Goal: Transaction & Acquisition: Purchase product/service

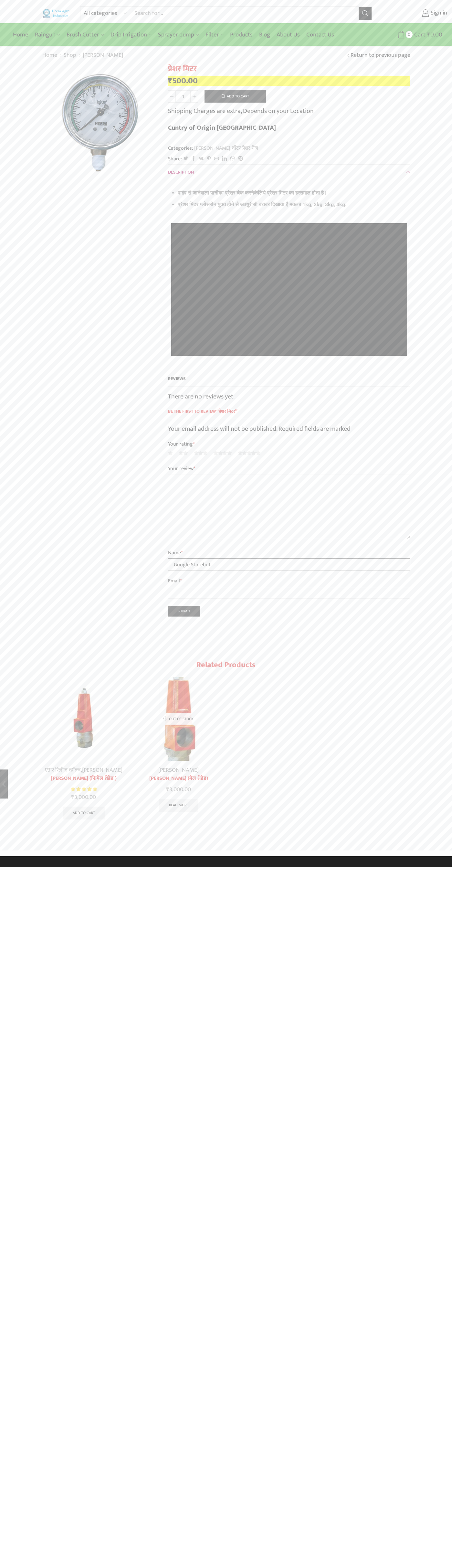
type input "Google Storebot"
click at [235, 96] on button "Add to cart" at bounding box center [235, 96] width 62 height 13
click at [412, 35] on span "Cart" at bounding box center [412, 34] width 13 height 8
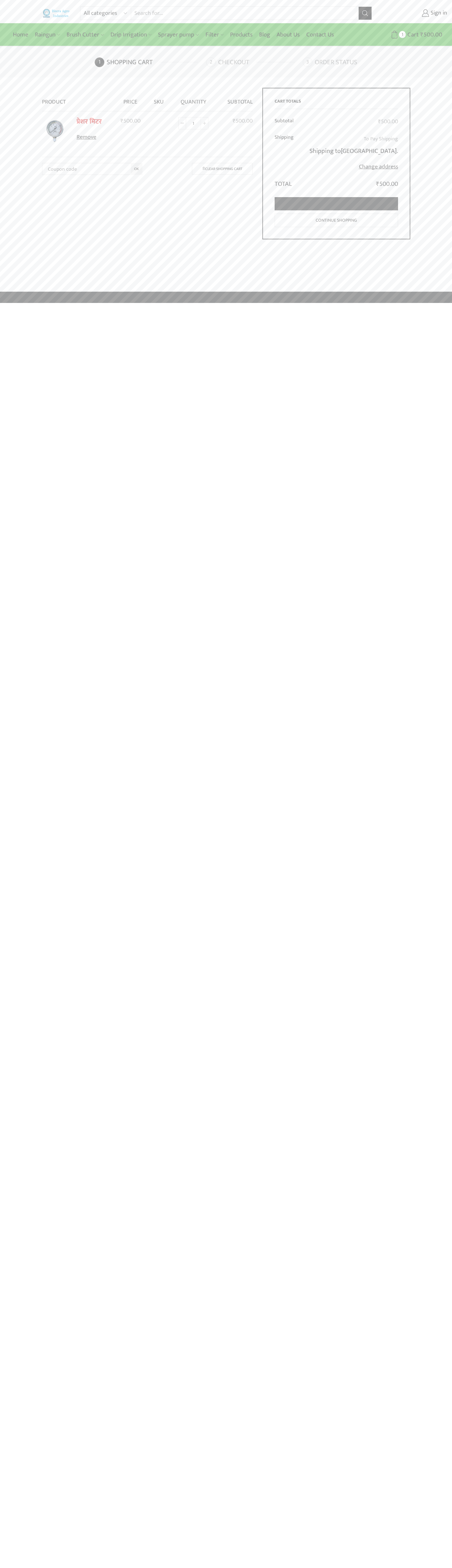
click at [336, 204] on link "Proceed to checkout" at bounding box center [336, 204] width 124 height 13
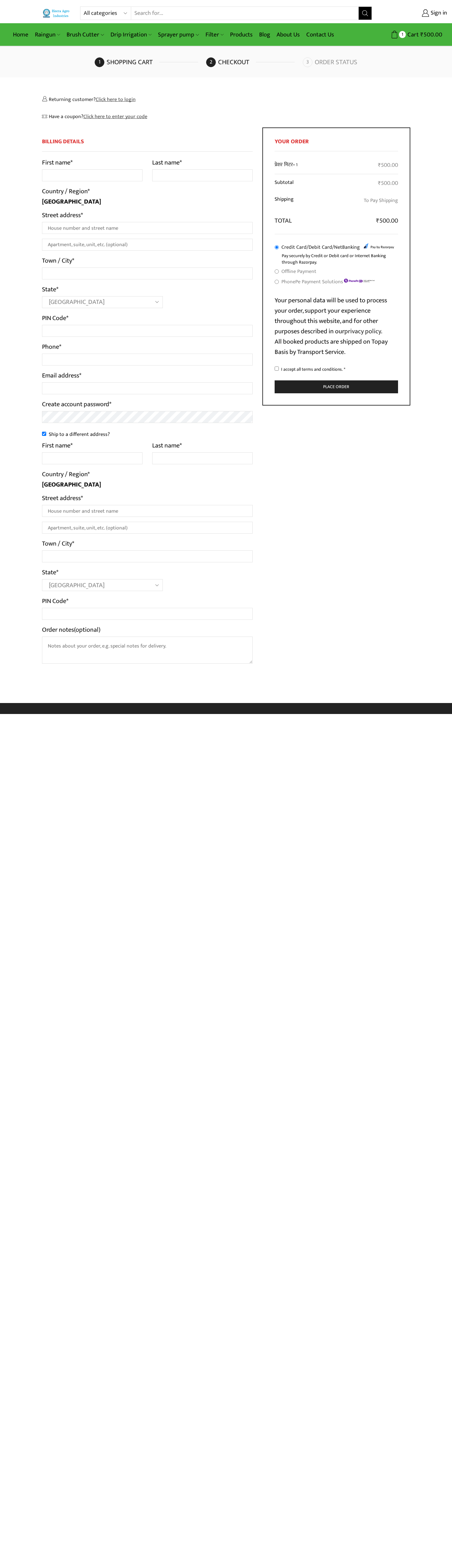
select select "MH"
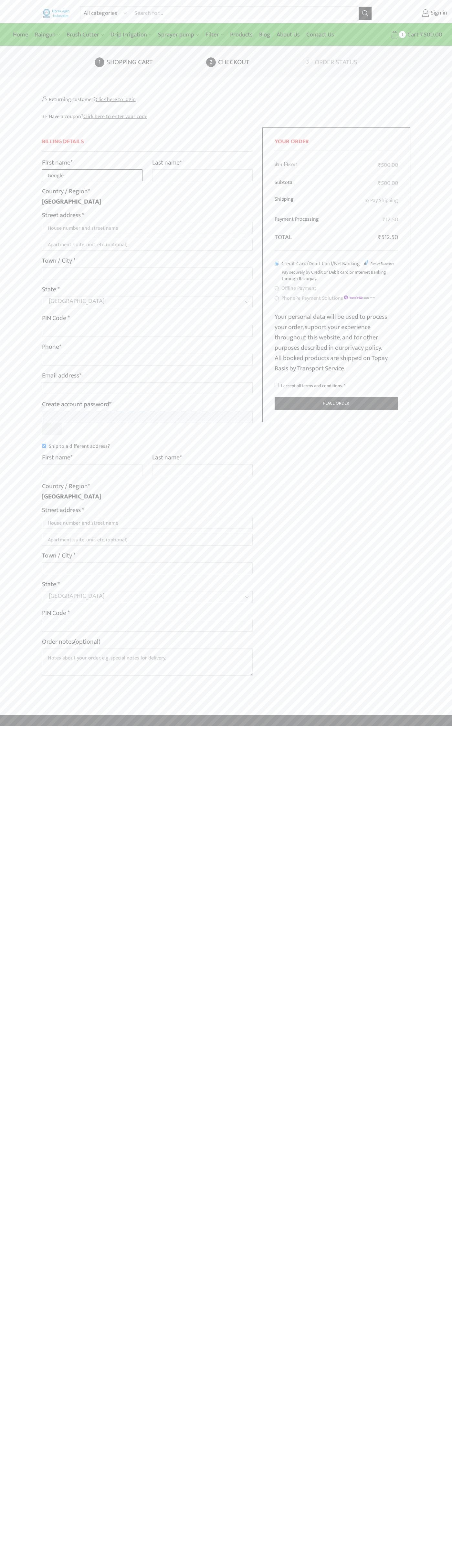
type input "Google"
type input "Storebot"
type input "1600 Amphitheatre Parkway"
type input "First floor"
type input "mountain view"
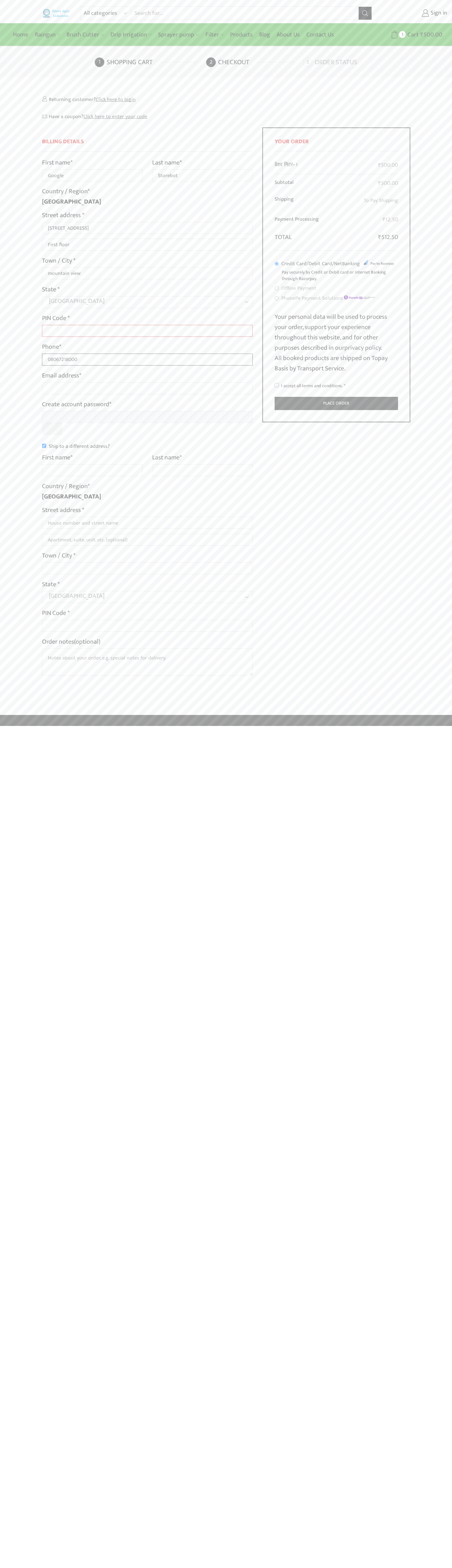
type input "08067218000"
type input "johnsmith010@storebotmail.joonix.net"
type input "Google"
type input "Storebot"
type input "1600 Amphitheatre Parkway"
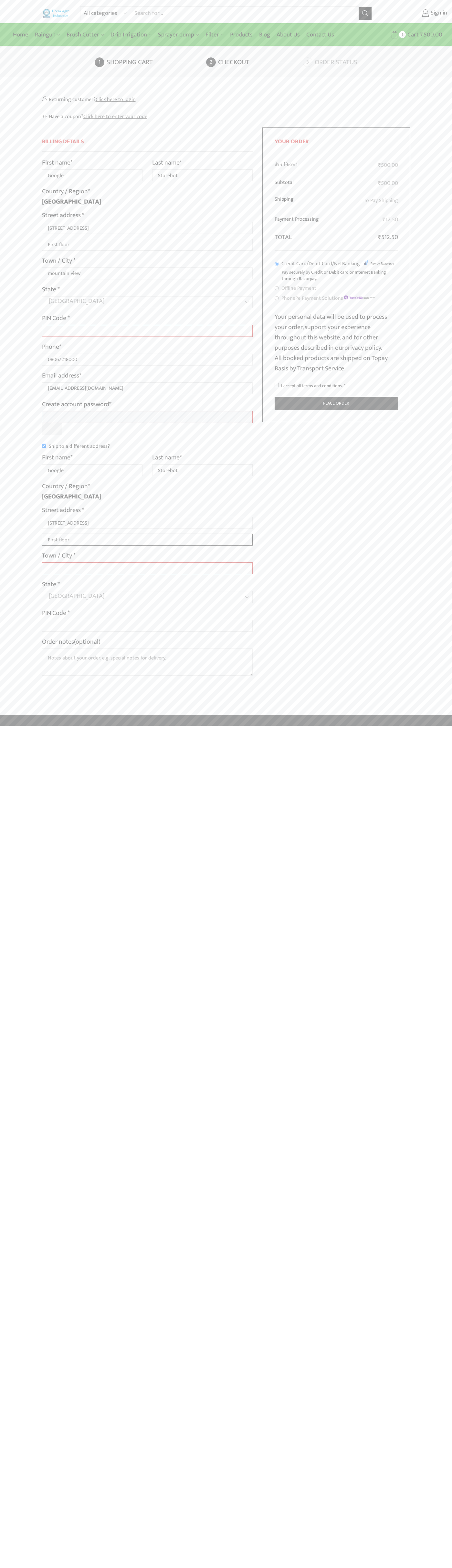
type input "First floor"
type input "mountain view"
click at [72, 641] on label "Order notes (optional)" at bounding box center [71, 641] width 58 height 10
click at [72, 648] on textarea "Order notes (optional)" at bounding box center [147, 661] width 211 height 27
type input "Google"
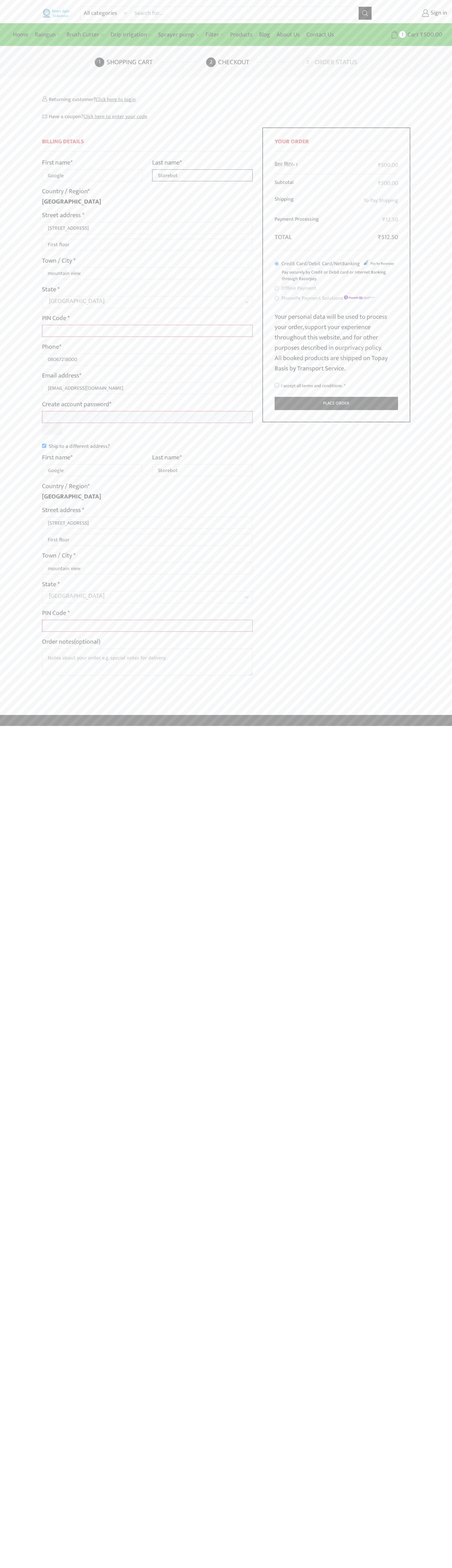
type input "Storebot"
type input "1600 Amphitheatre Parkway"
type input "First floor"
type input "Google"
type input "Storebot"
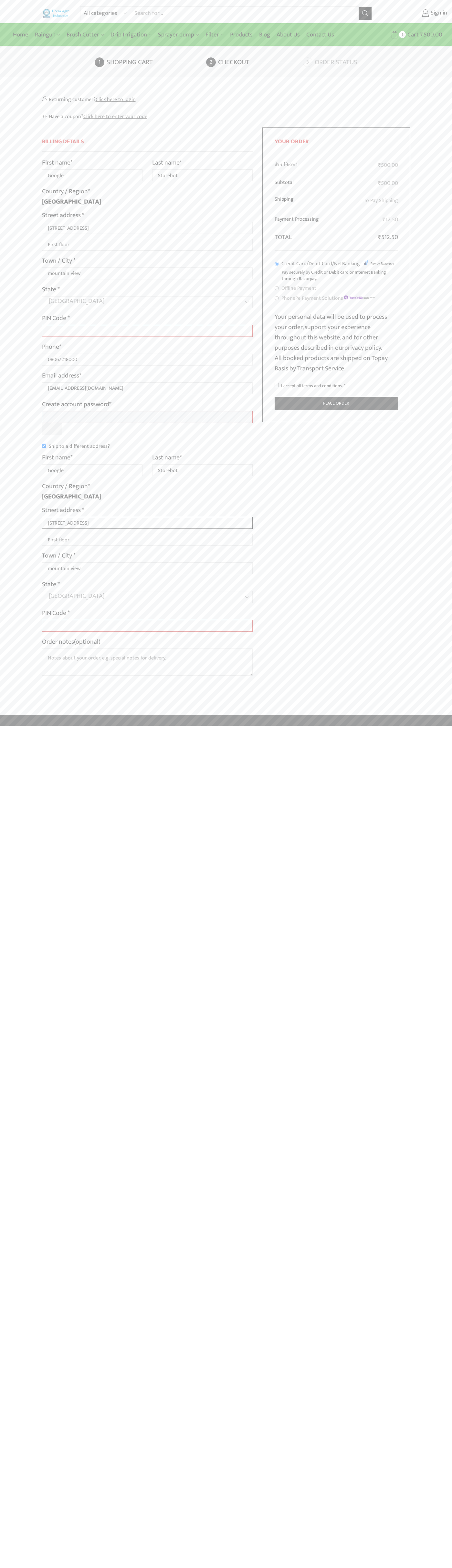
type input "1600 Amphitheatre Parkway"
type input "First floor"
click at [277, 385] on input "I accept all terms and conditions. *" at bounding box center [276, 384] width 4 height 4
checkbox input "true"
click at [336, 403] on button "Place order" at bounding box center [336, 403] width 124 height 13
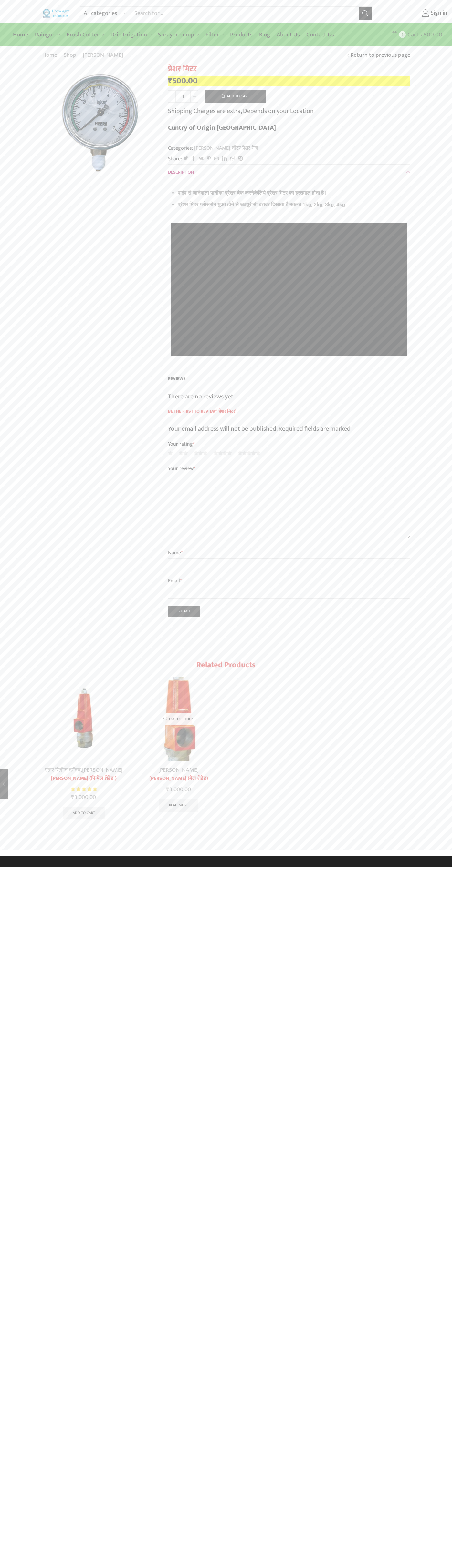
click at [412, 35] on span "Cart" at bounding box center [412, 34] width 13 height 8
